Goal: Information Seeking & Learning: Learn about a topic

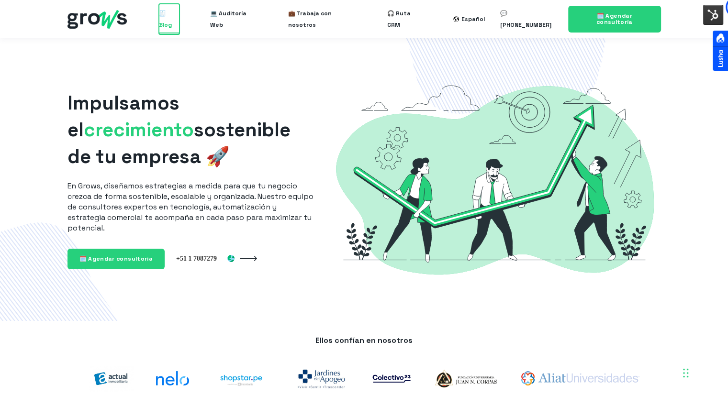
click at [176, 18] on span "🧾 Blog" at bounding box center [169, 19] width 20 height 31
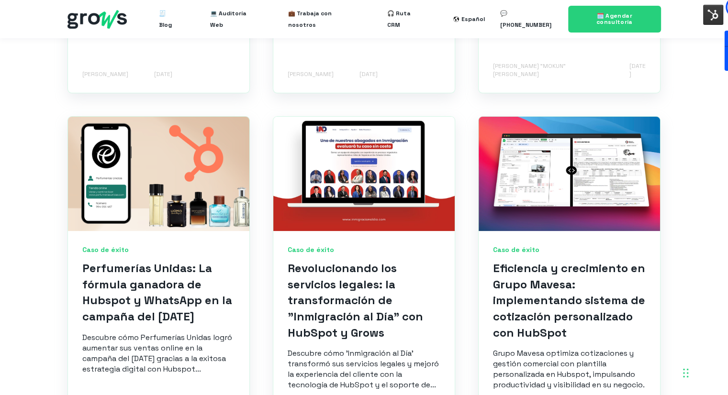
scroll to position [1005, 0]
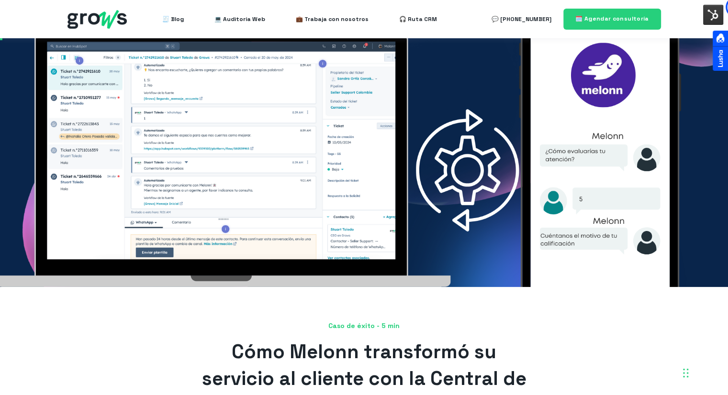
scroll to position [191, 0]
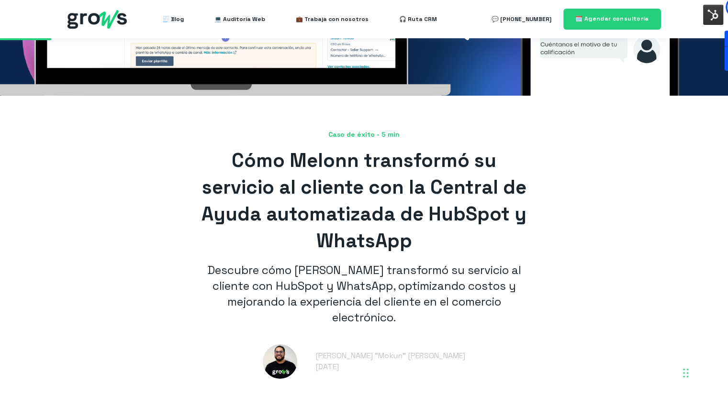
click at [513, 160] on h1 "Cómo Melonn transformó su servicio al cliente con la Central de Ayuda automatiz…" at bounding box center [364, 200] width 325 height 107
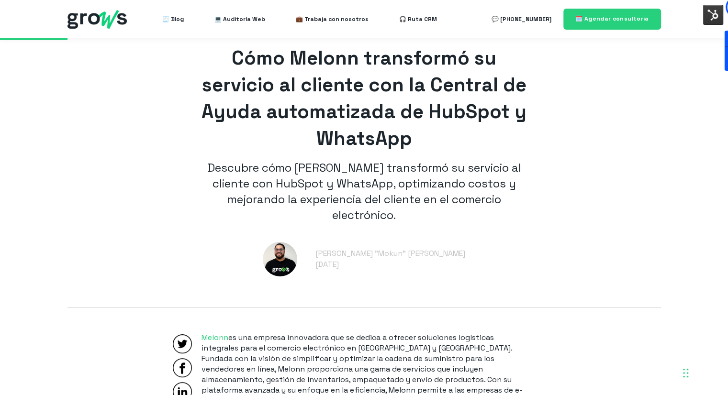
scroll to position [239, 0]
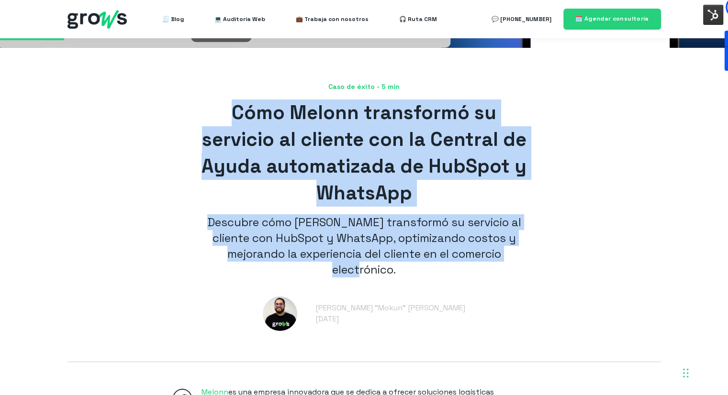
drag, startPoint x: 234, startPoint y: 107, endPoint x: 459, endPoint y: 265, distance: 275.5
copy article "Cómo Melonn transformó su servicio al cliente con la Central de Ayuda automatiz…"
